Goal: Task Accomplishment & Management: Complete application form

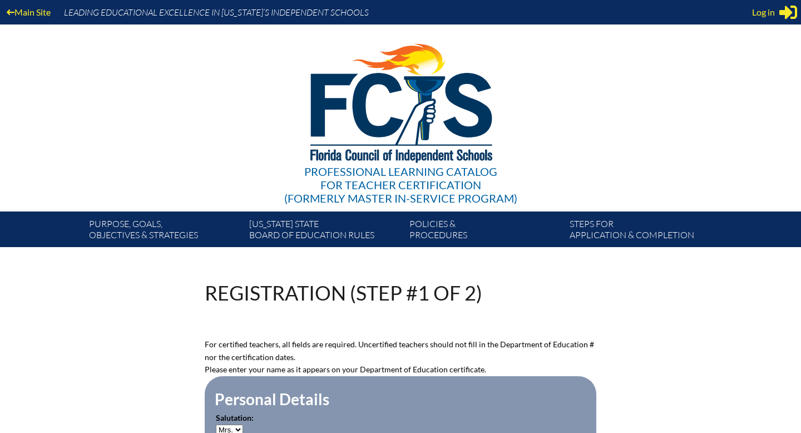
select select "Mrs."
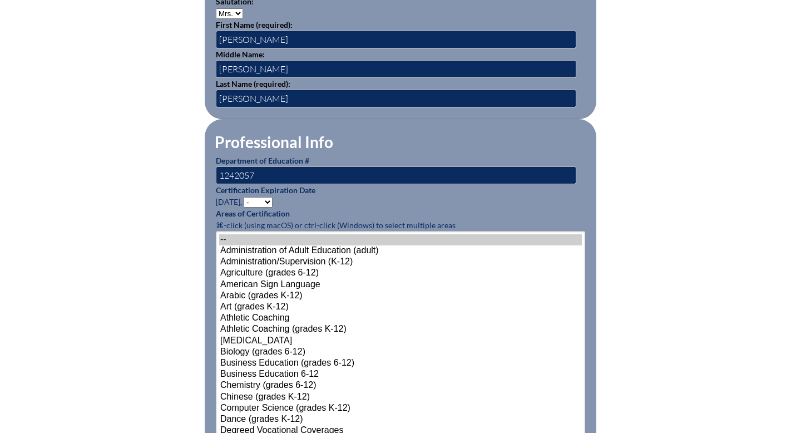
click at [271, 201] on select "- 2031 2030 2029 2028 2027 2026 2025 2024 2023 2022 2021 2020 2019 2018 2017 20…" at bounding box center [258, 202] width 29 height 11
select select "2029"
click at [245, 197] on select "- 2031 2030 2029 2028 2027 2026 2025 2024 2023 2022 2021 2020 2019 2018 2017 20…" at bounding box center [258, 202] width 29 height 11
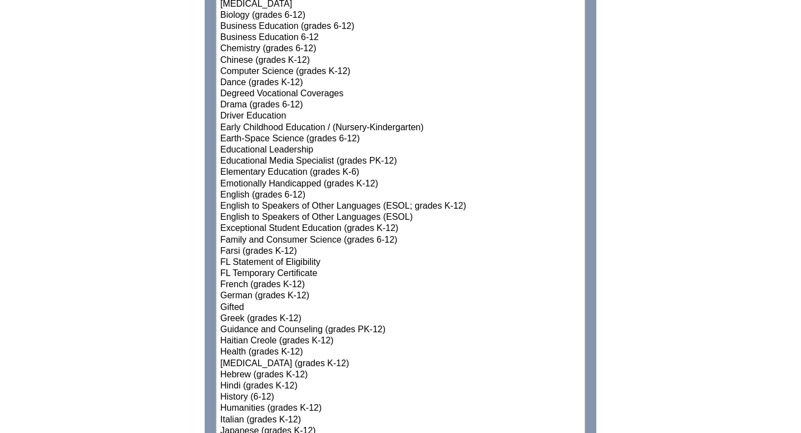
scroll to position [754, 0]
select select"]"] "15131"
click at [348, 169] on option "Elementary Education (grades K-6)" at bounding box center [400, 171] width 363 height 11
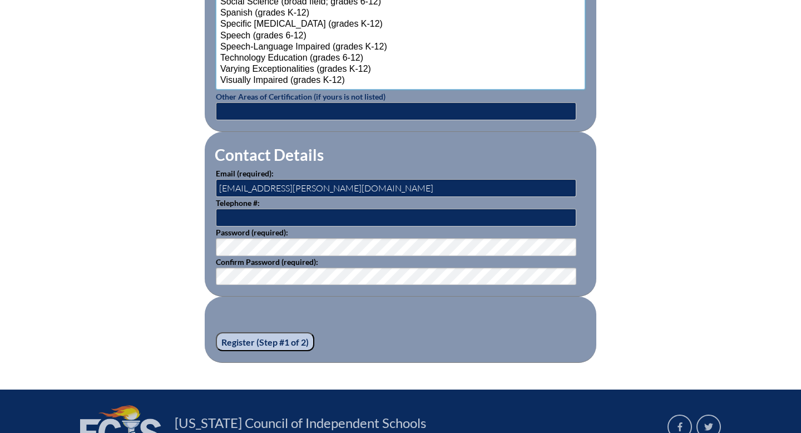
scroll to position [1502, 0]
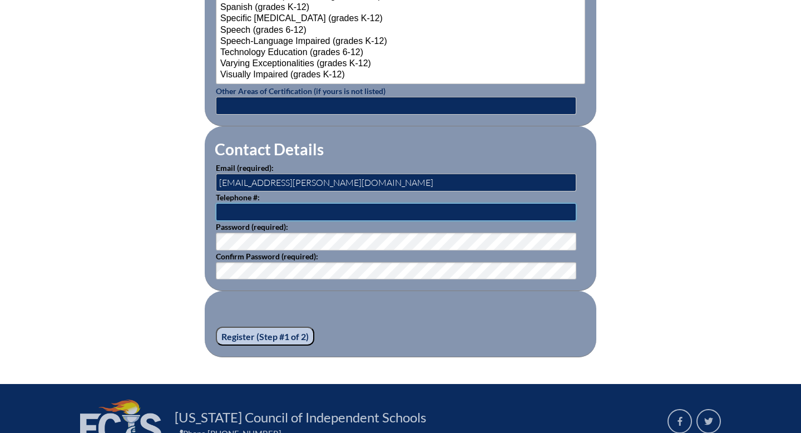
click at [390, 212] on input "text" at bounding box center [396, 212] width 361 height 18
type input "5166805257"
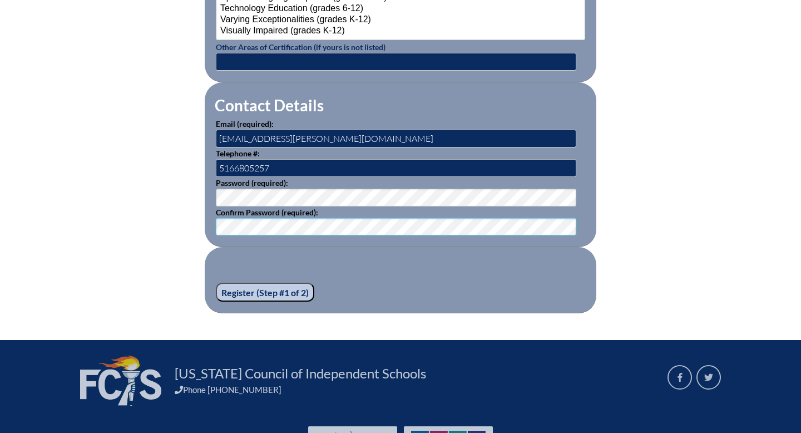
scroll to position [1547, 0]
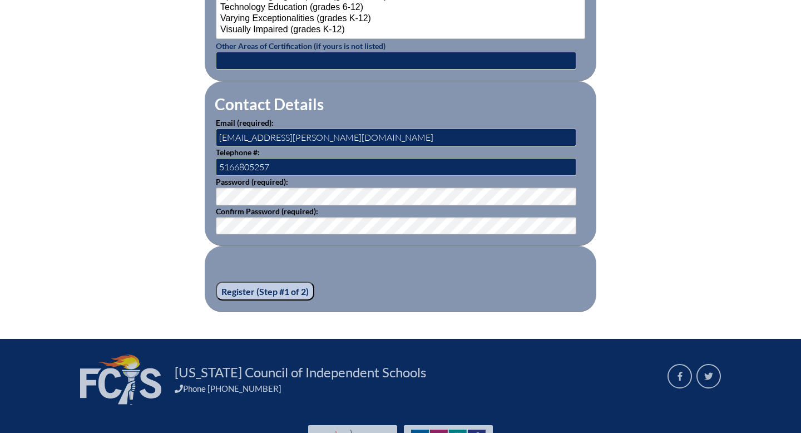
click at [292, 287] on input "Register (Step #1 of 2)" at bounding box center [265, 291] width 99 height 19
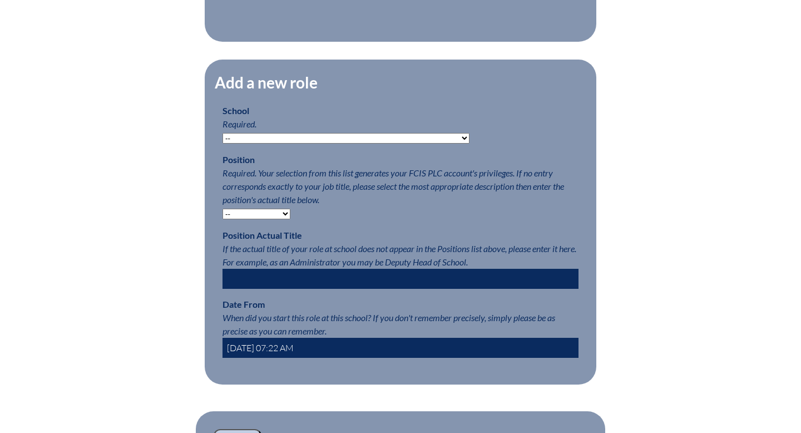
scroll to position [491, 0]
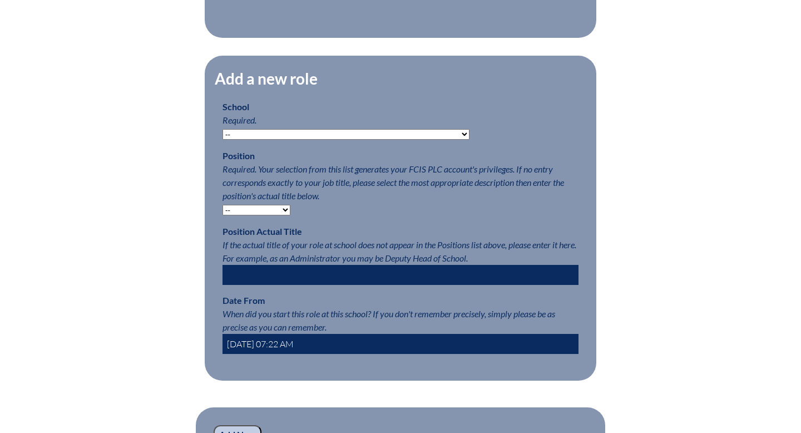
click at [405, 132] on select "-- [MEDICAL_DATA] Inspired Academy Academy at [GEOGRAPHIC_DATA] Academy at the …" at bounding box center [346, 134] width 247 height 11
click at [405, 133] on select "-- [MEDICAL_DATA] Inspired Academy Academy at [GEOGRAPHIC_DATA] Academy at the …" at bounding box center [346, 134] width 247 height 11
select select "20332"
click at [223, 129] on select "-- [MEDICAL_DATA] Inspired Academy Academy at [GEOGRAPHIC_DATA] Academy at the …" at bounding box center [346, 134] width 247 height 11
click at [285, 207] on select "-- Teacher PLC Coordinator Head of School Administrator" at bounding box center [257, 210] width 68 height 11
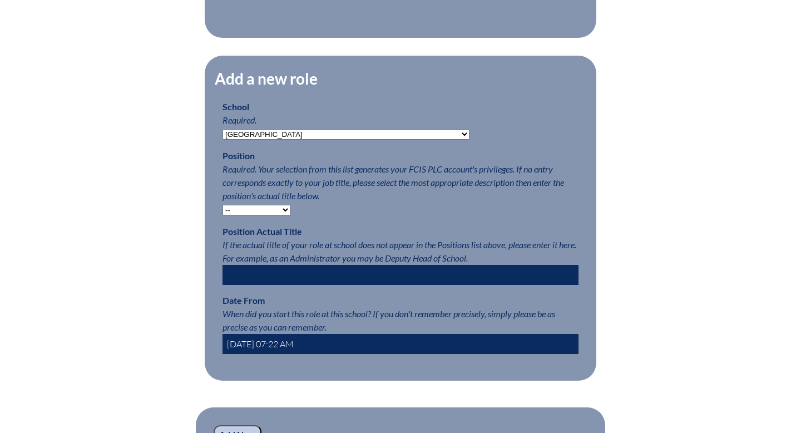
select select "15563"
click at [223, 205] on select "-- Teacher PLC Coordinator Head of School Administrator" at bounding box center [257, 210] width 68 height 11
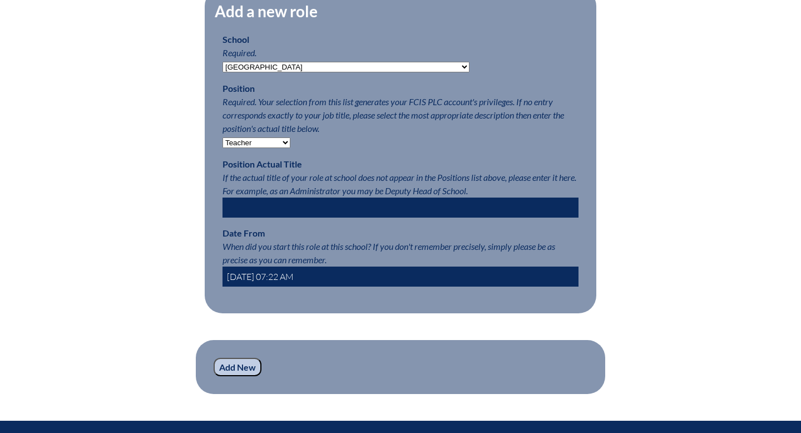
scroll to position [560, 0]
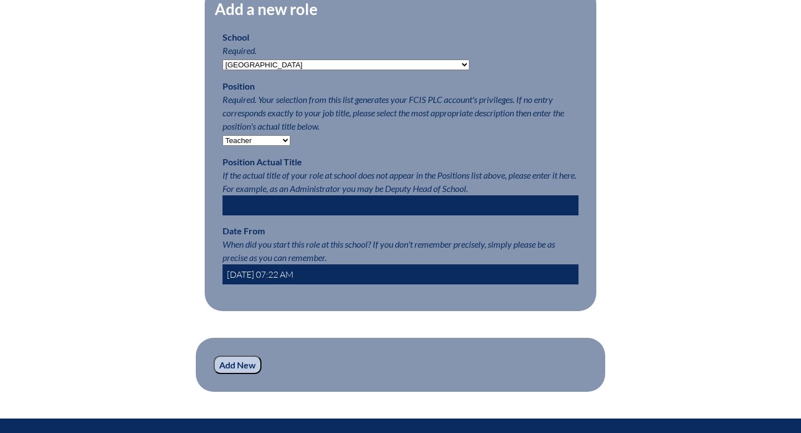
click at [321, 273] on input "2025-09-12 07:22 AM" at bounding box center [401, 274] width 356 height 20
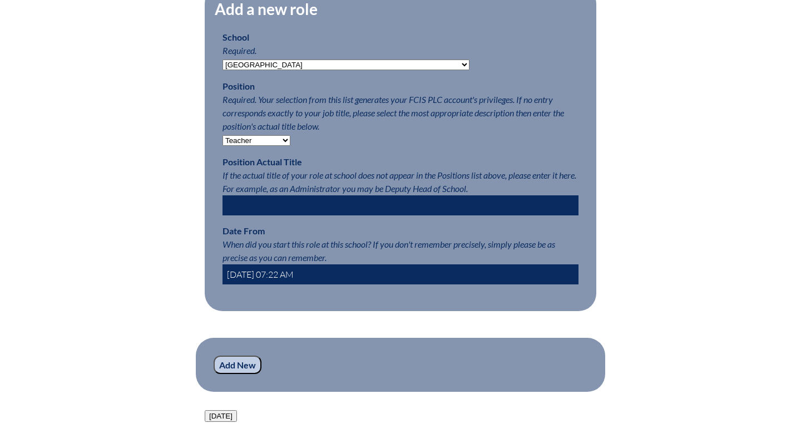
click at [276, 274] on input "2025-09-12 07:22 AM" at bounding box center [401, 274] width 356 height 20
type input "2025-08-01 07:22 AM"
click at [238, 362] on input "Add New" at bounding box center [238, 365] width 48 height 19
